Goal: Information Seeking & Learning: Learn about a topic

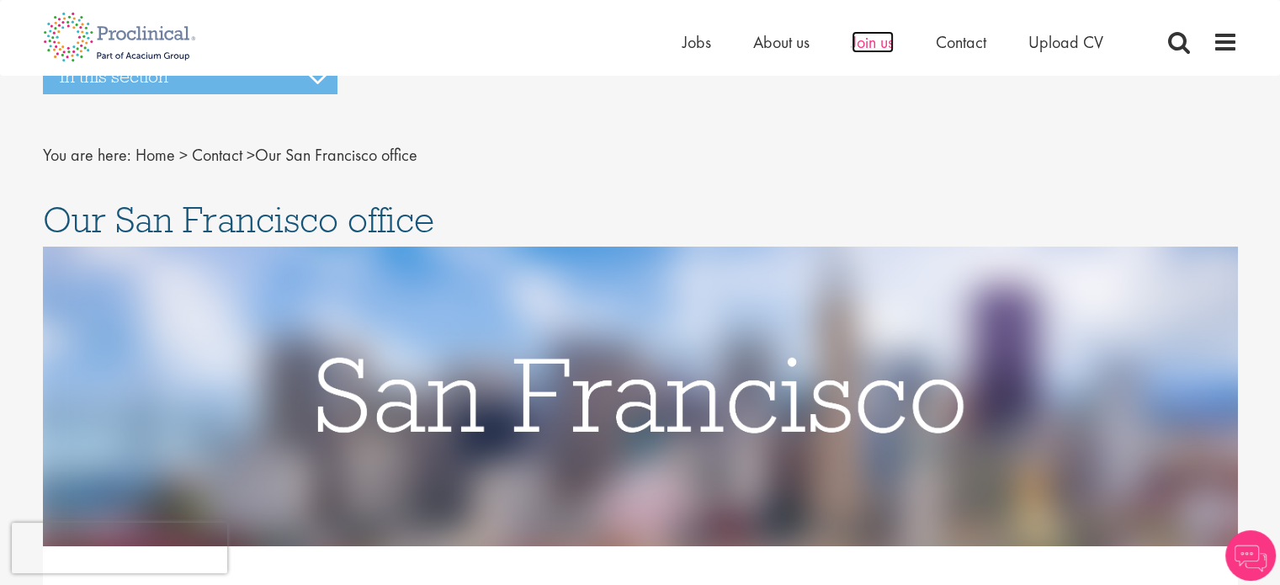
click at [878, 44] on span "Join us" at bounding box center [873, 42] width 42 height 22
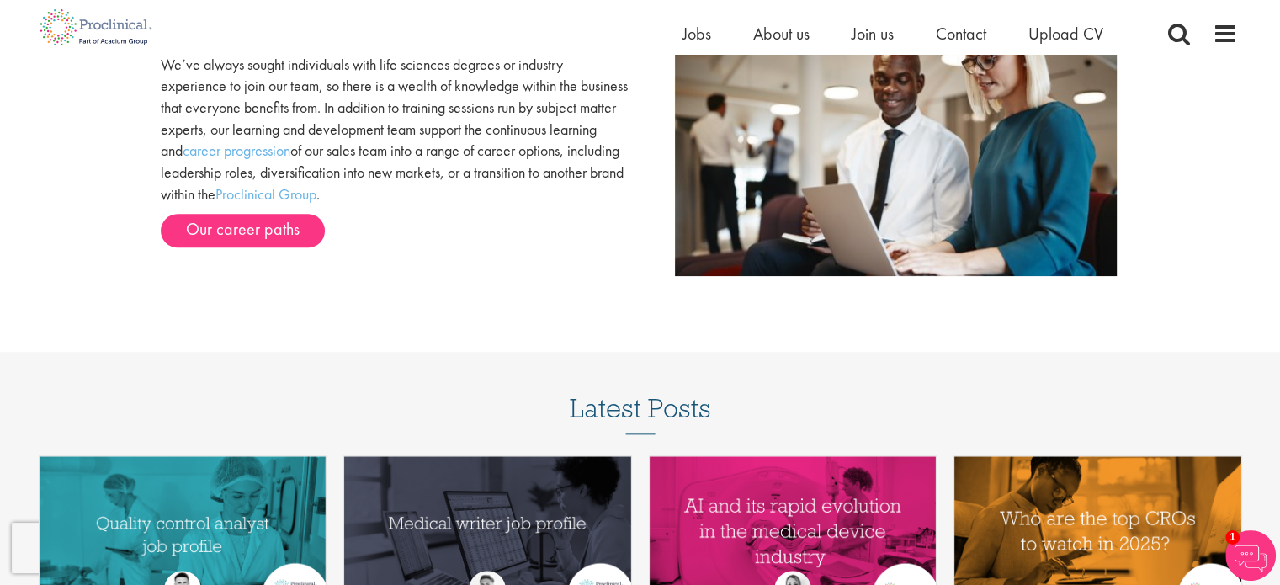
scroll to position [1684, 0]
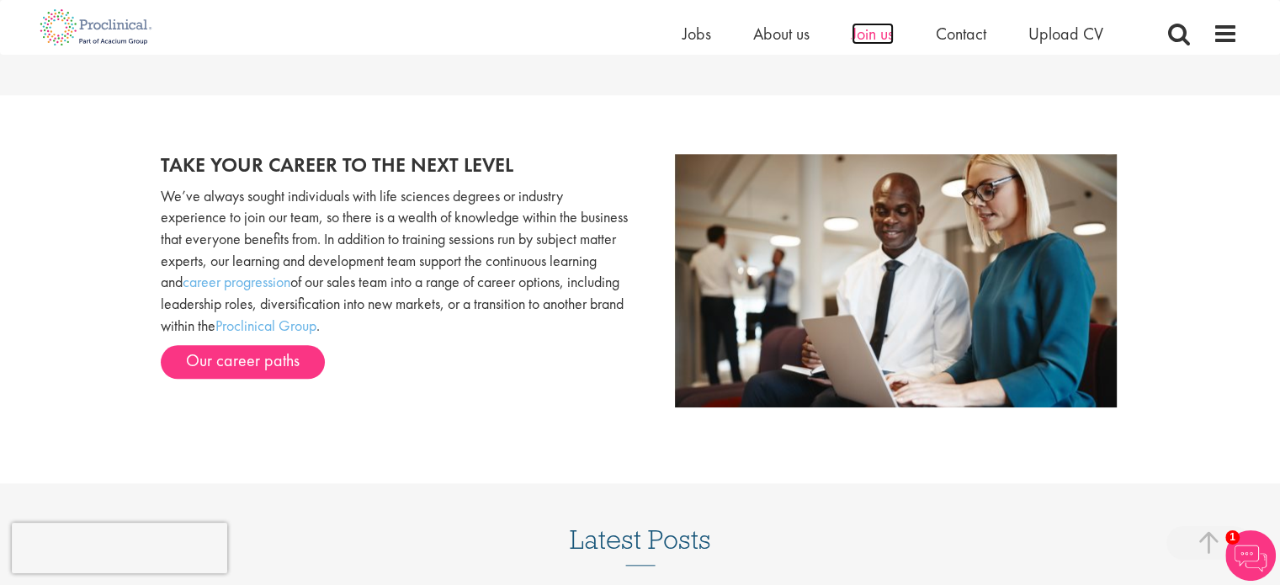
click at [877, 26] on span "Join us" at bounding box center [873, 34] width 42 height 22
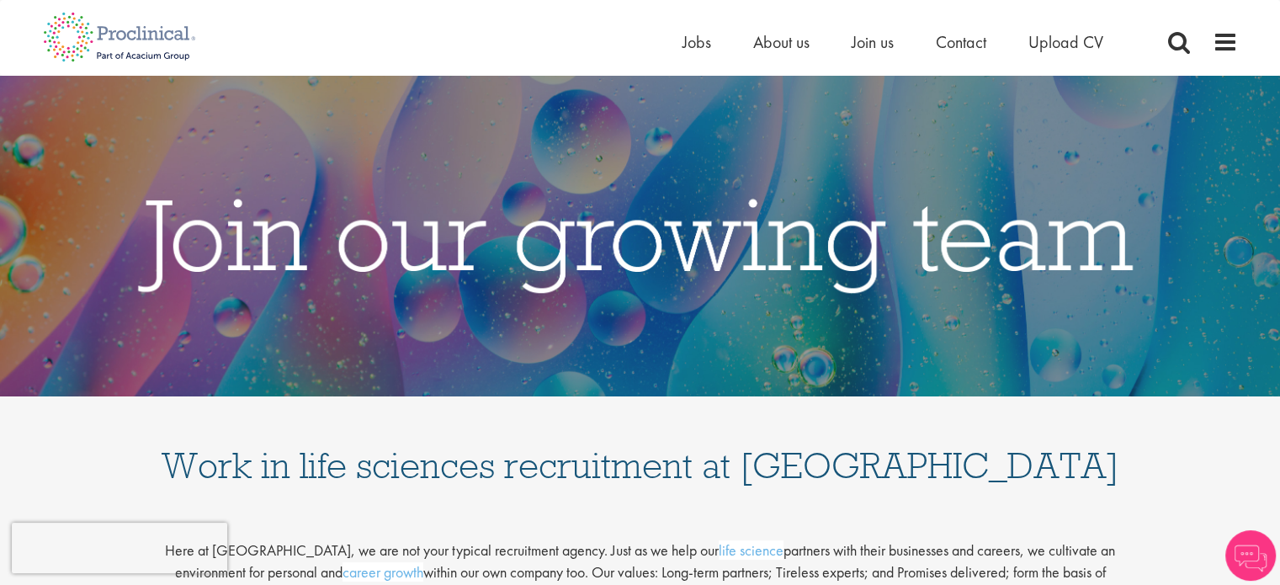
scroll to position [252, 0]
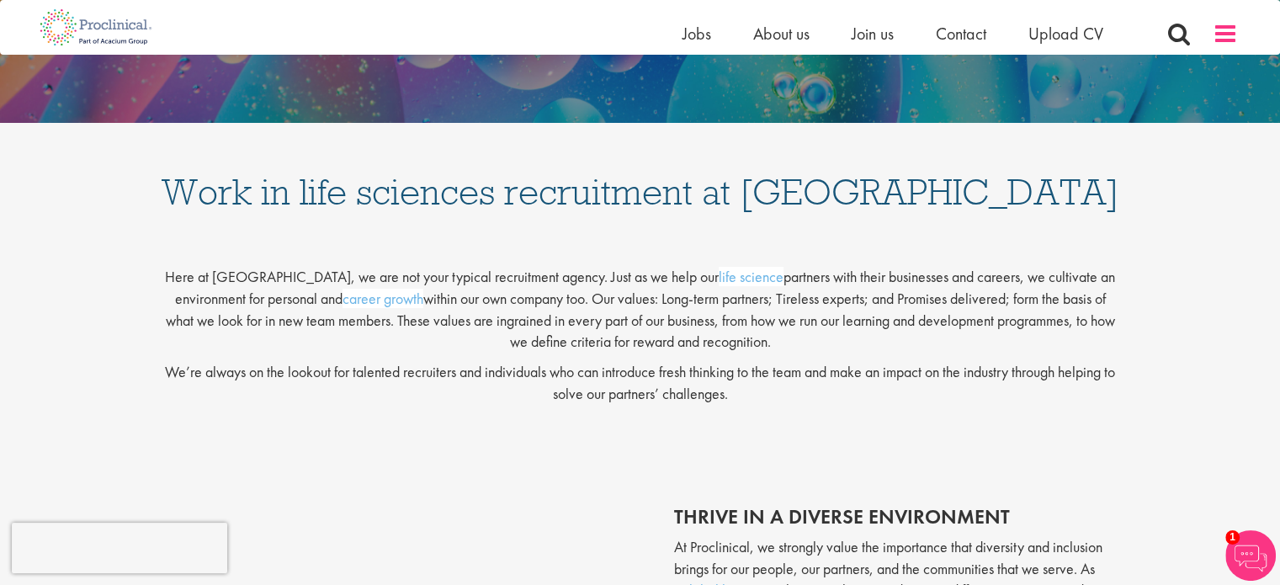
click at [1224, 27] on span at bounding box center [1224, 33] width 25 height 25
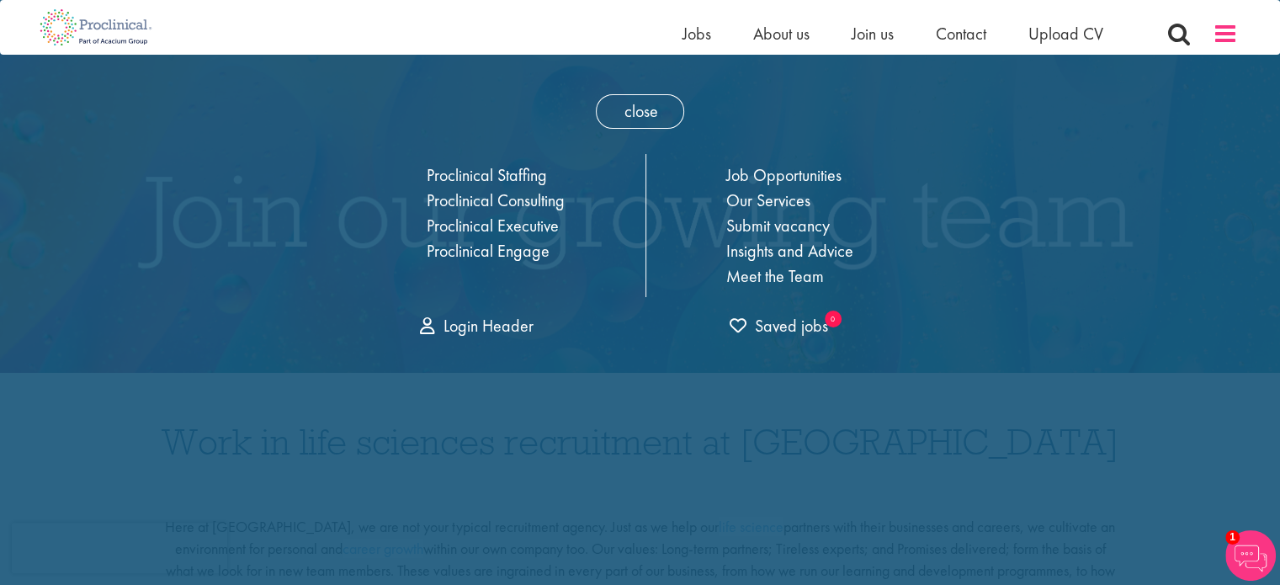
scroll to position [0, 0]
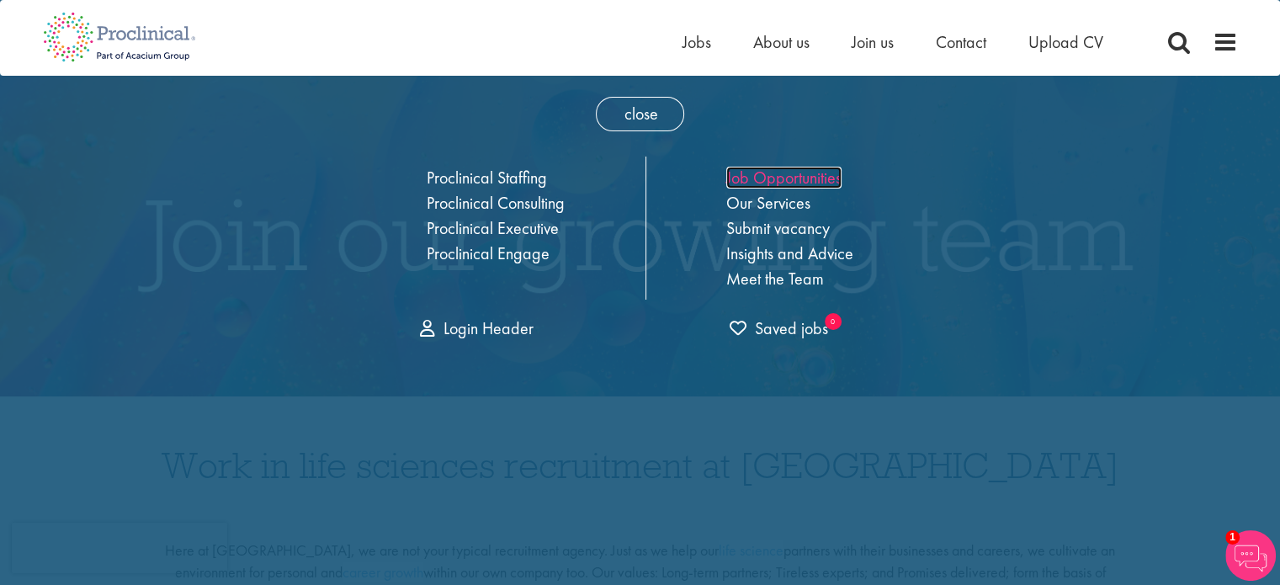
click at [779, 182] on link "Job Opportunities" at bounding box center [783, 178] width 115 height 22
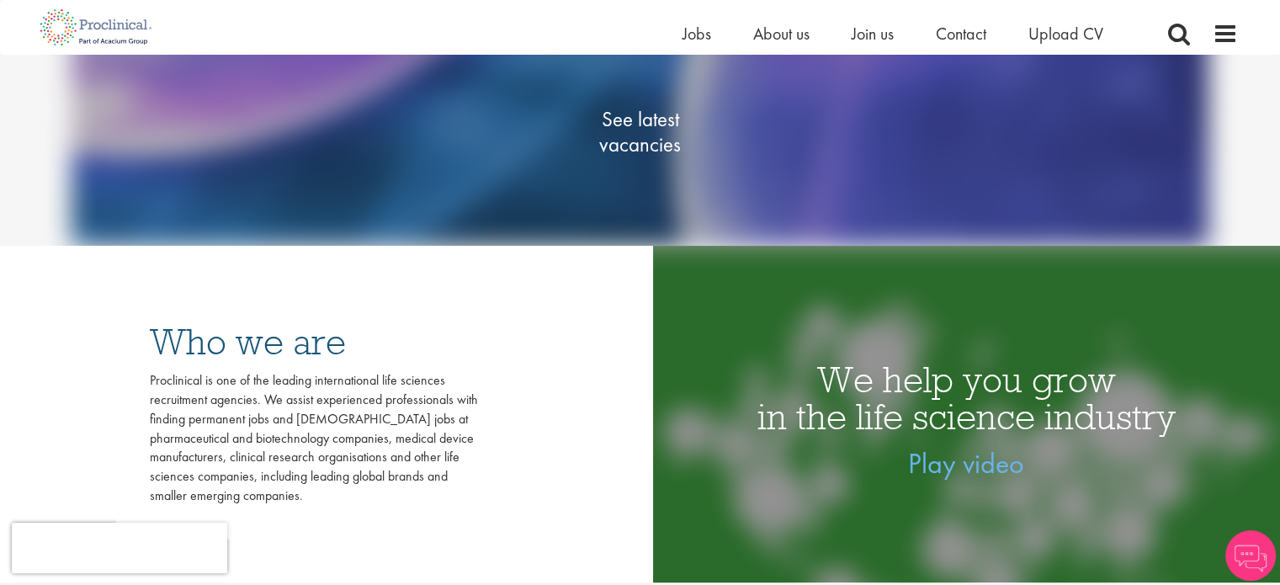
scroll to position [337, 0]
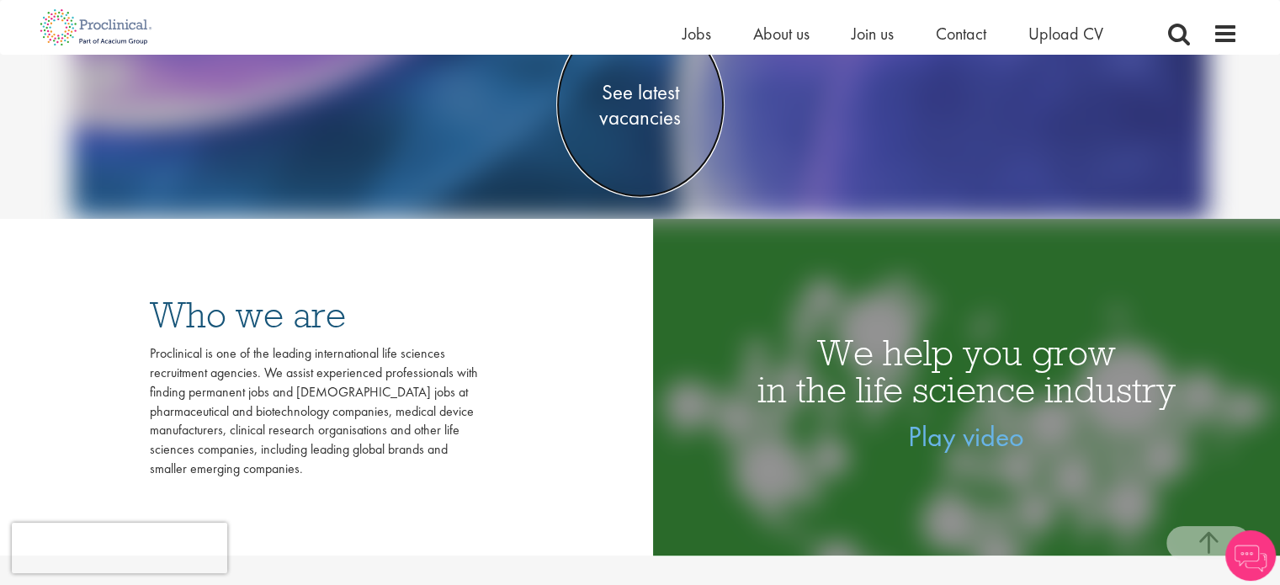
click at [645, 93] on span "See latest vacancies" at bounding box center [640, 105] width 168 height 50
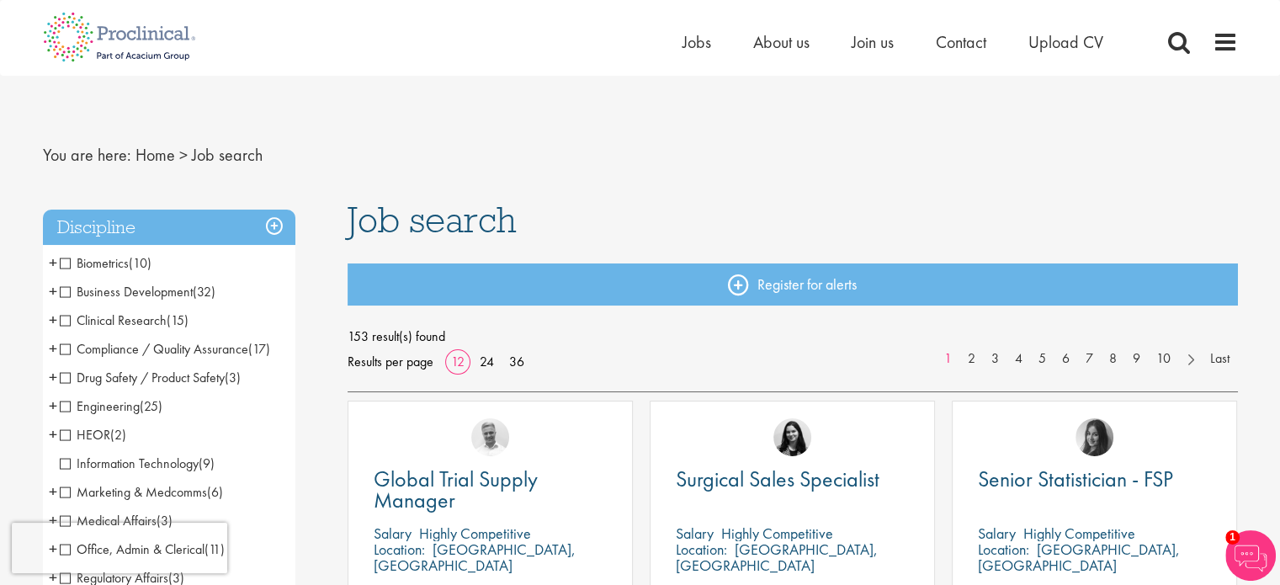
click at [67, 350] on span "Compliance / Quality Assurance" at bounding box center [154, 349] width 188 height 18
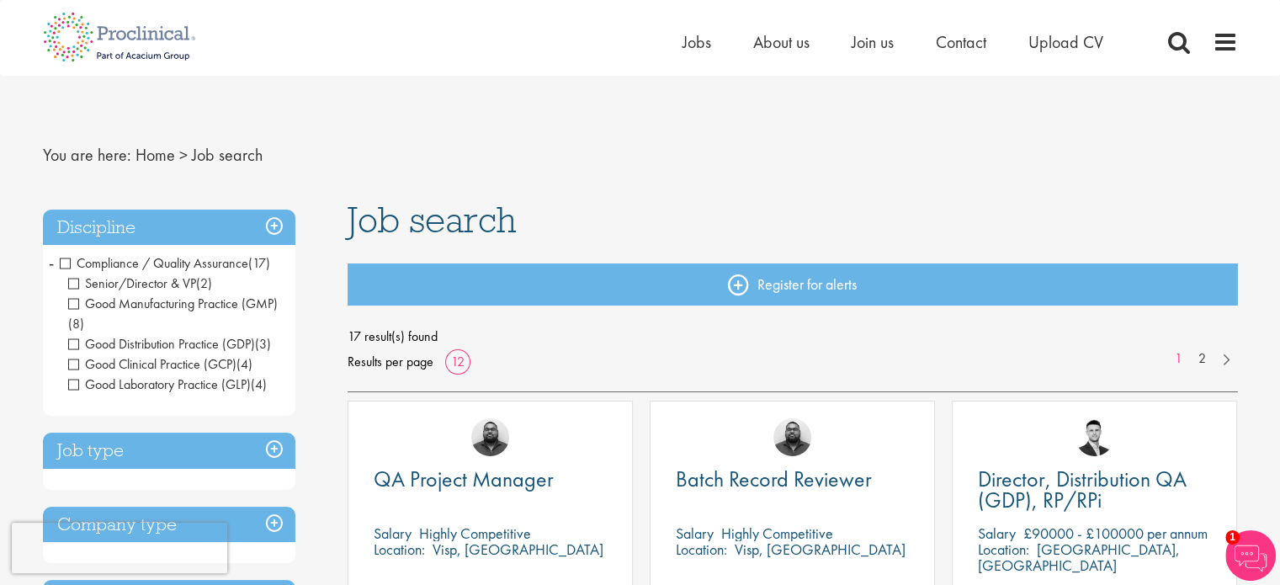
click at [279, 219] on h3 "Discipline" at bounding box center [169, 228] width 252 height 36
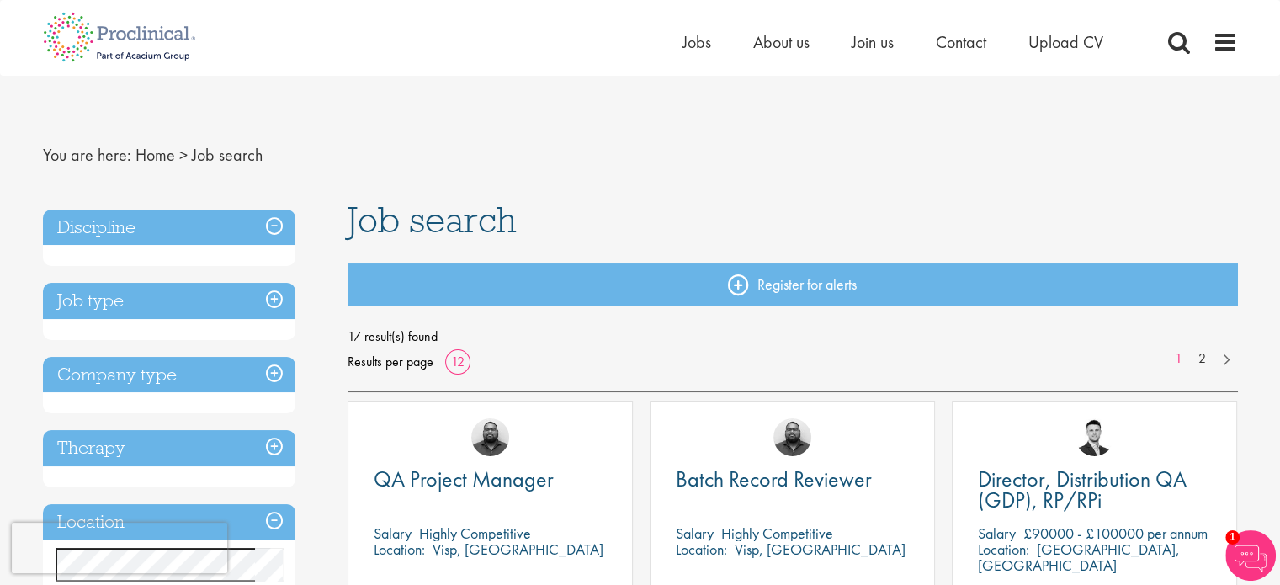
click at [263, 228] on h3 "Discipline" at bounding box center [169, 228] width 252 height 36
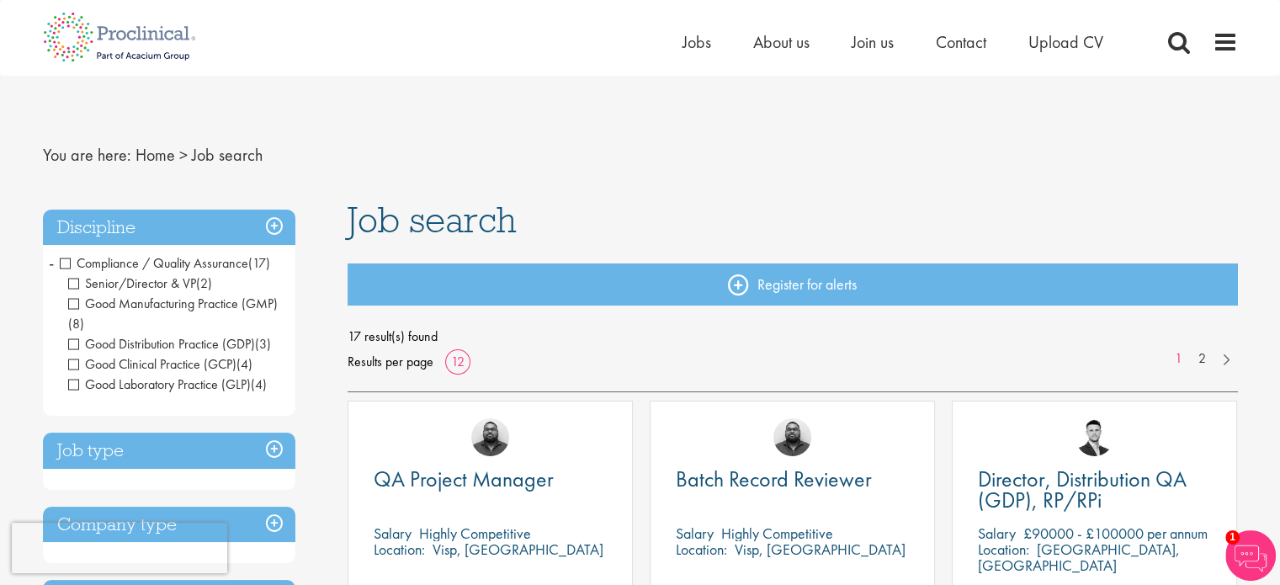
click at [68, 260] on span "Compliance / Quality Assurance" at bounding box center [154, 263] width 188 height 18
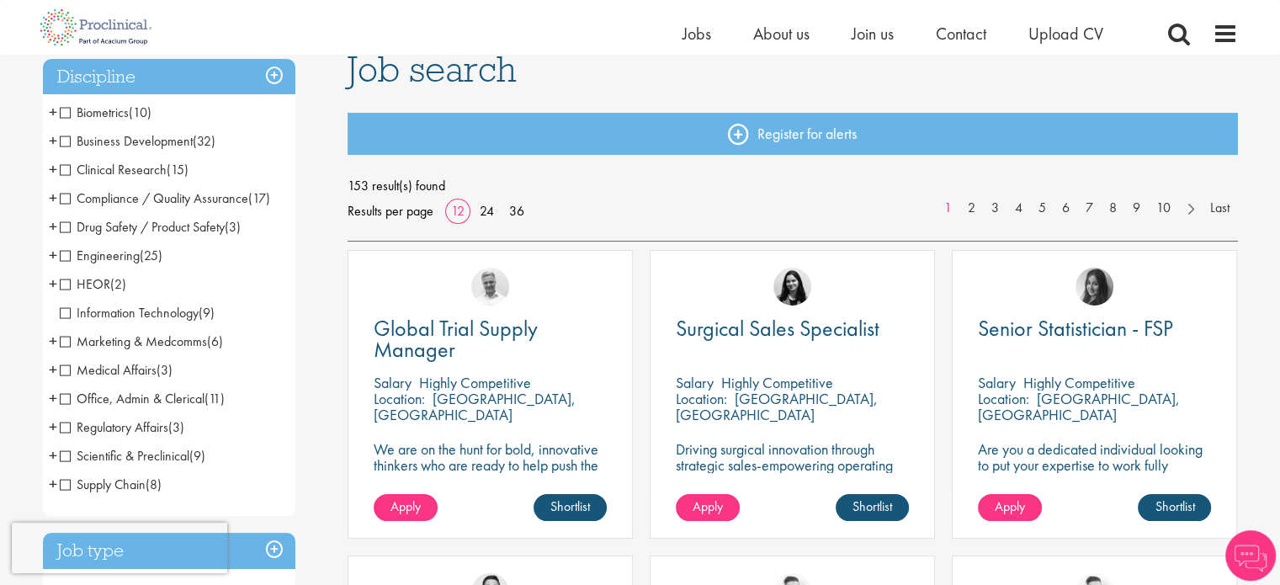
scroll to position [168, 0]
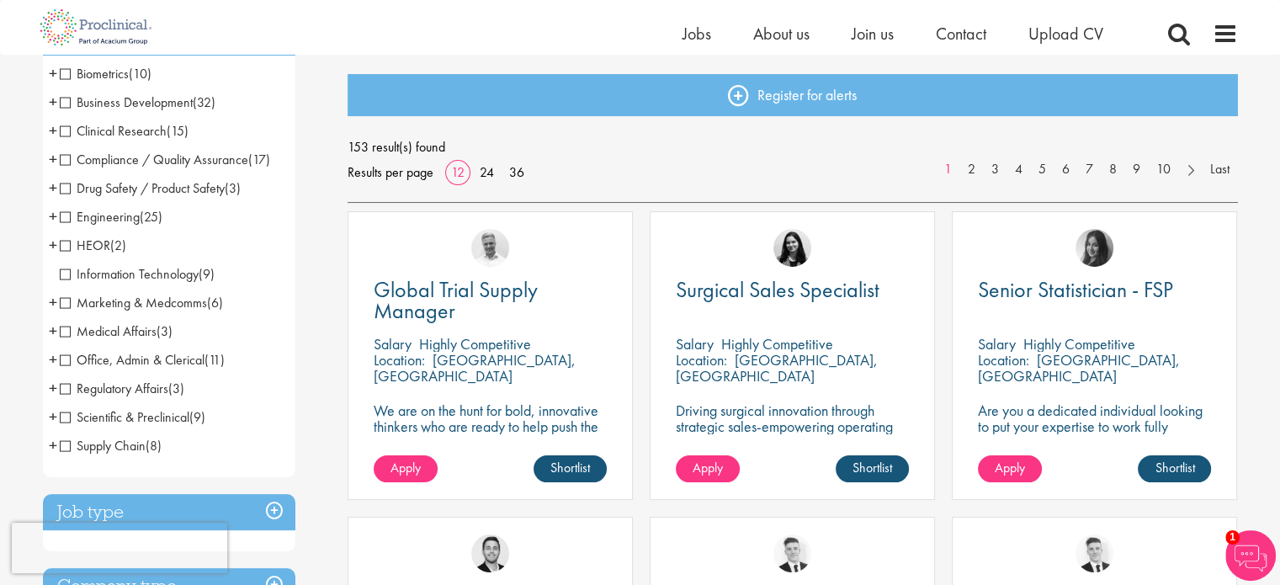
click at [67, 157] on span "Compliance / Quality Assurance" at bounding box center [154, 160] width 188 height 18
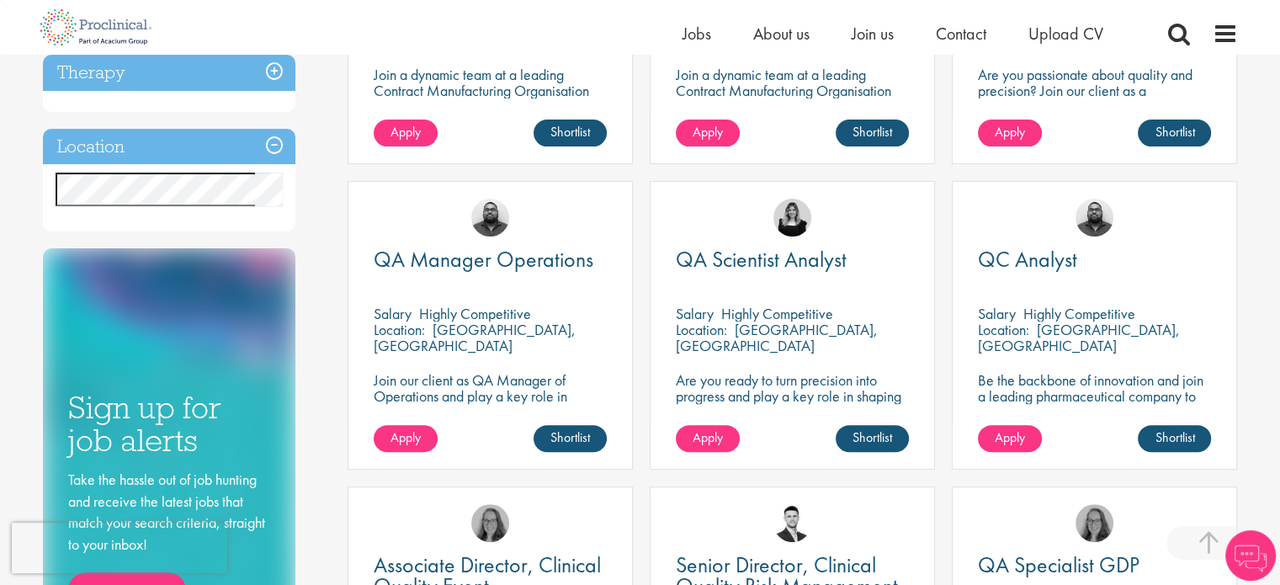
scroll to position [505, 0]
click at [275, 144] on h3 "Location" at bounding box center [169, 146] width 252 height 36
click at [270, 141] on h3 "Location" at bounding box center [169, 146] width 252 height 36
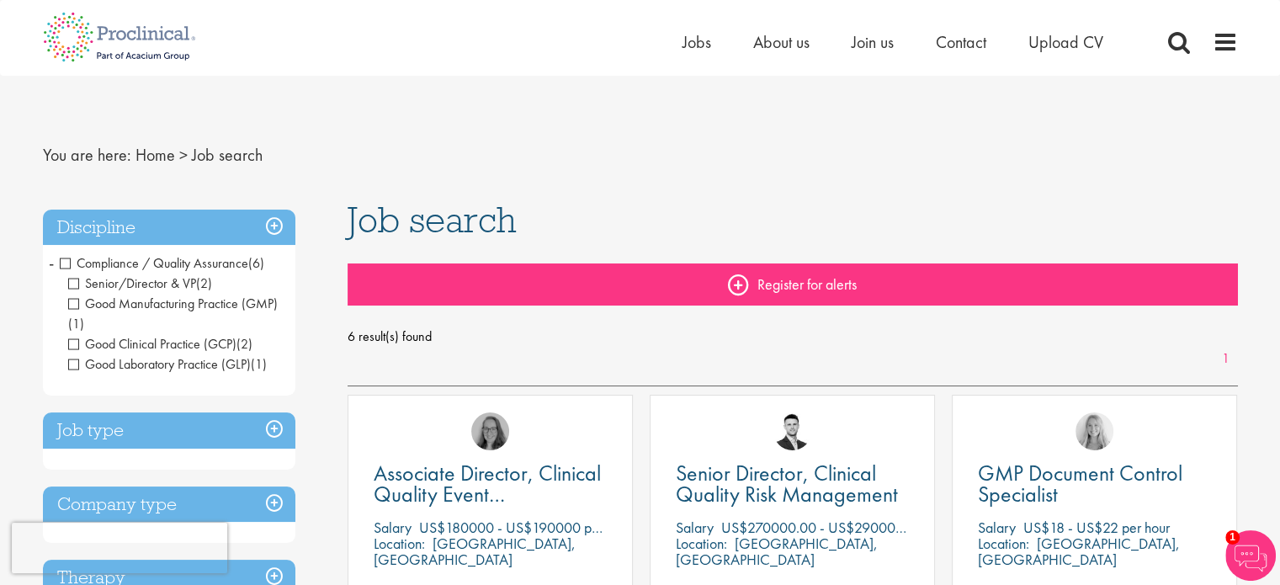
scroll to position [84, 0]
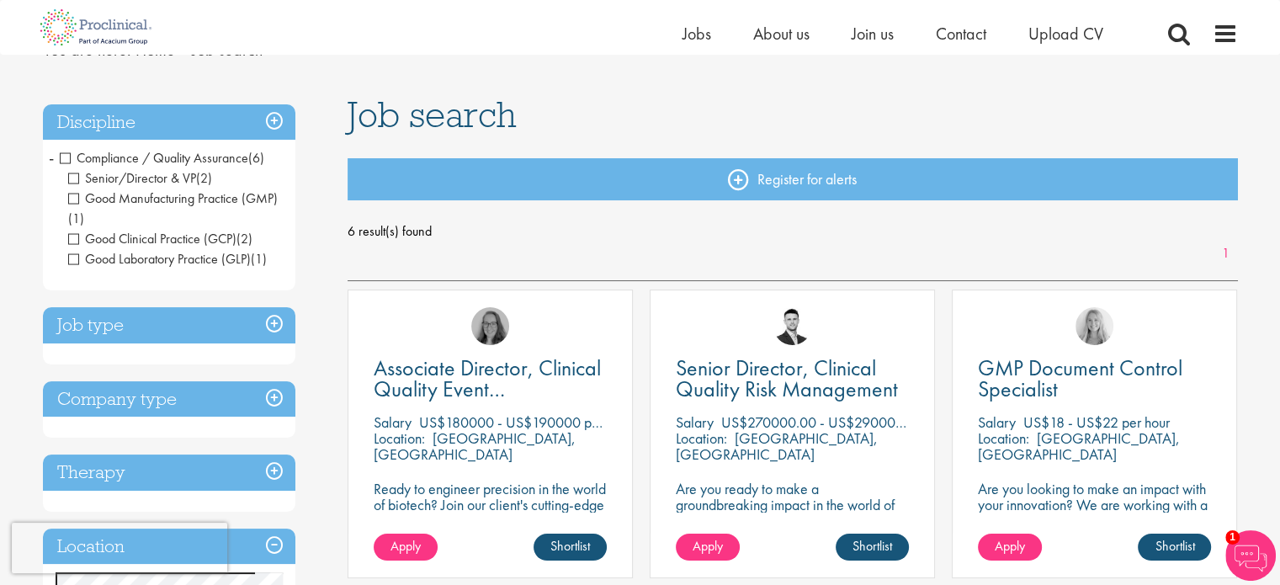
click at [266, 321] on h3 "Job type" at bounding box center [169, 325] width 252 height 36
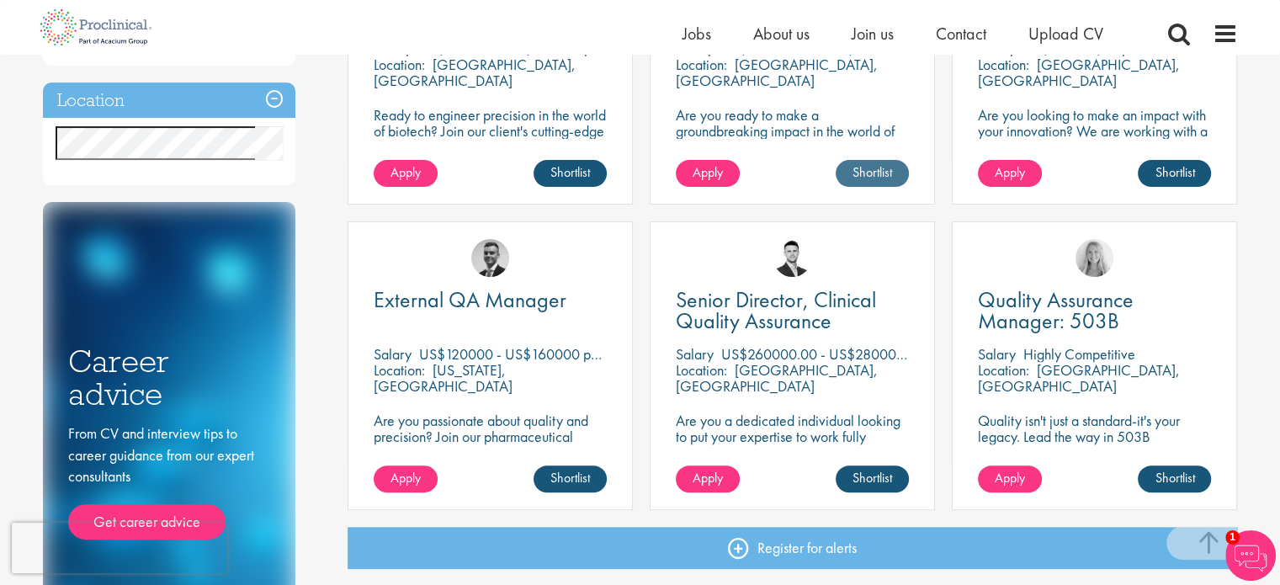
scroll to position [505, 0]
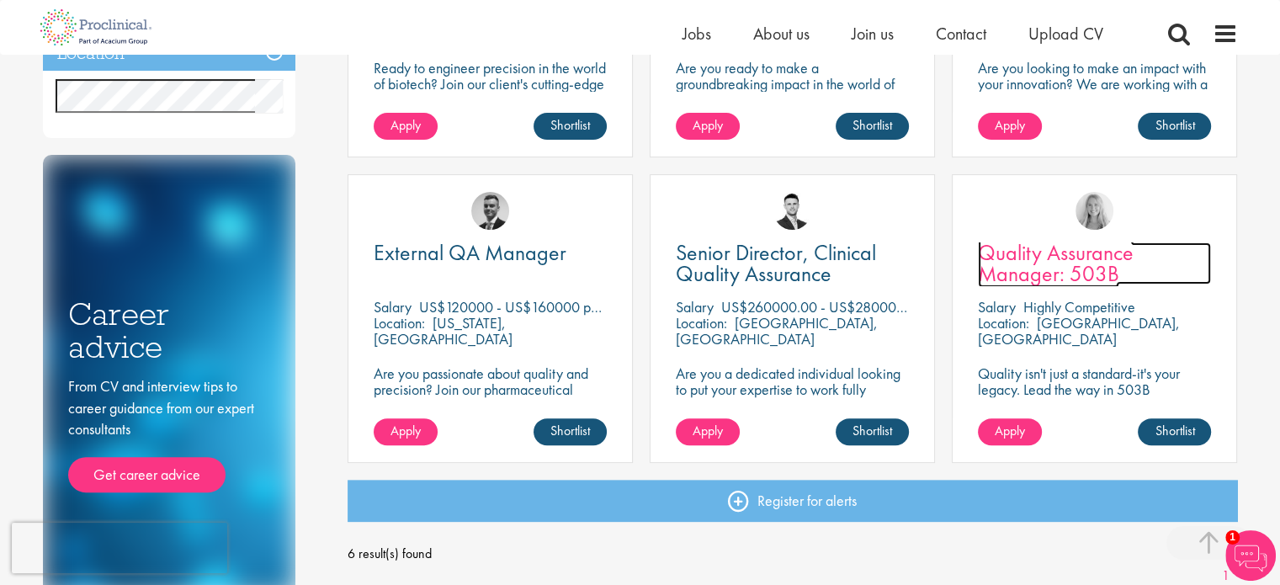
click at [1031, 268] on span "Quality Assurance Manager: 503B" at bounding box center [1056, 263] width 156 height 50
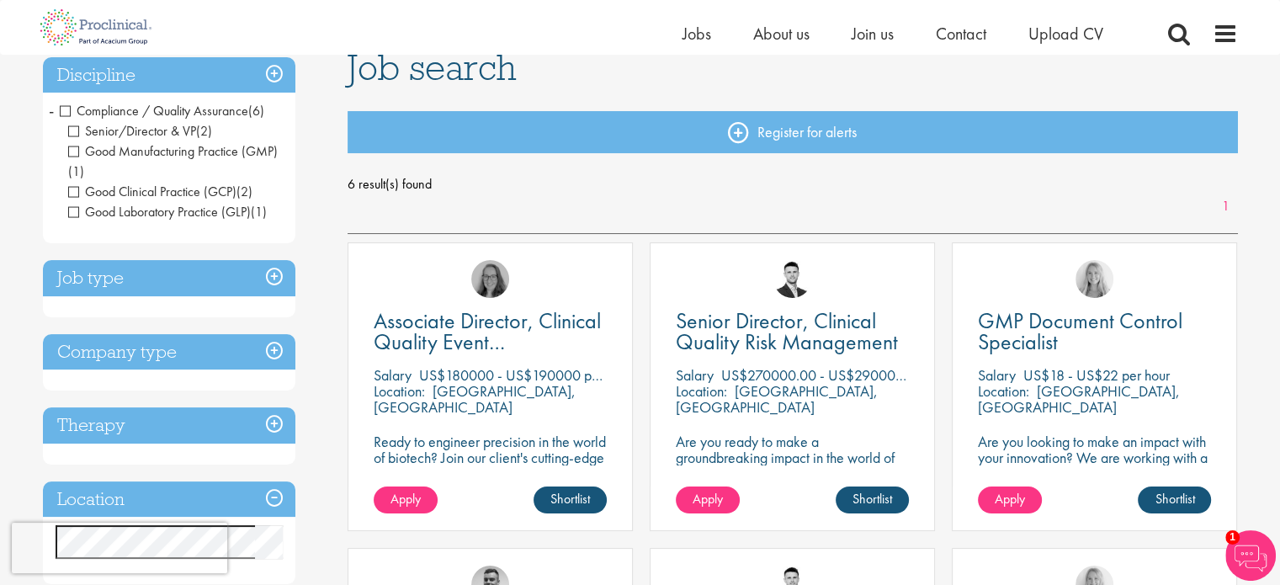
scroll to position [111, 0]
